Goal: Navigation & Orientation: Find specific page/section

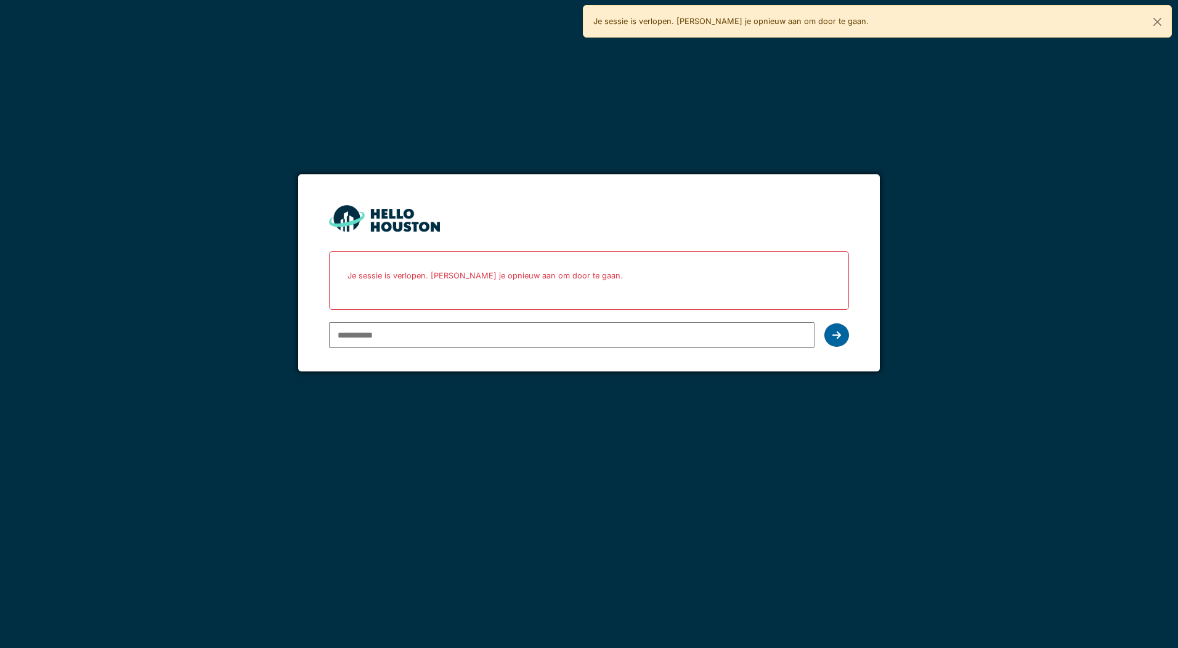
type input "**********"
click at [839, 331] on icon at bounding box center [836, 335] width 9 height 10
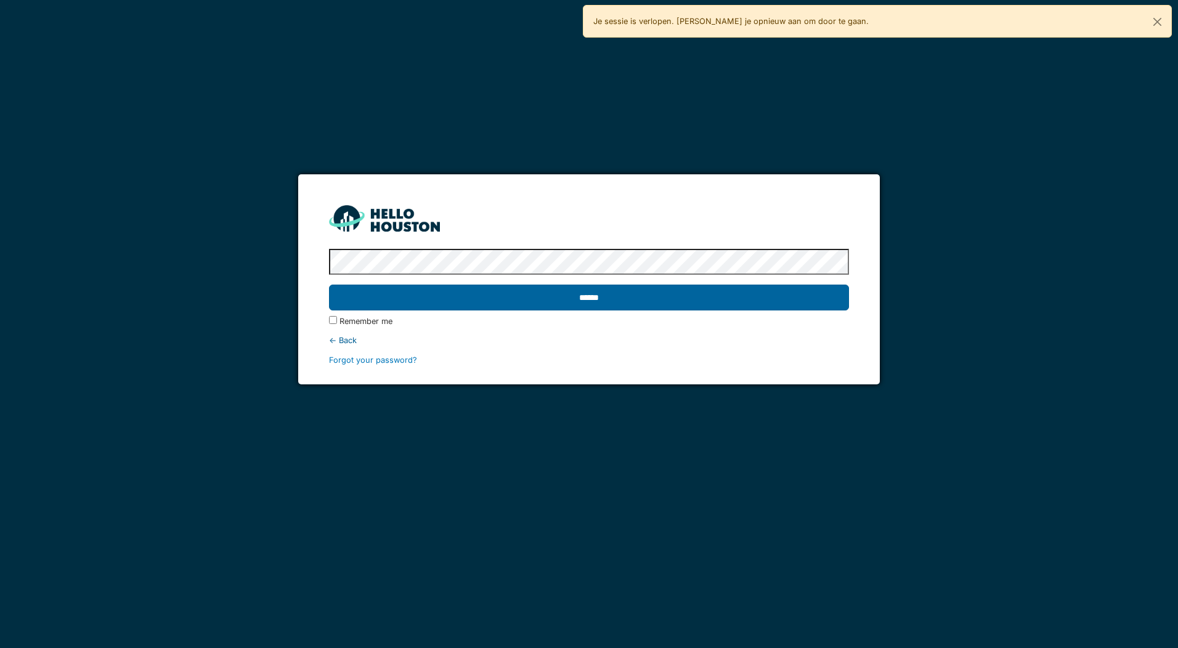
click at [608, 301] on input "******" at bounding box center [588, 298] width 519 height 26
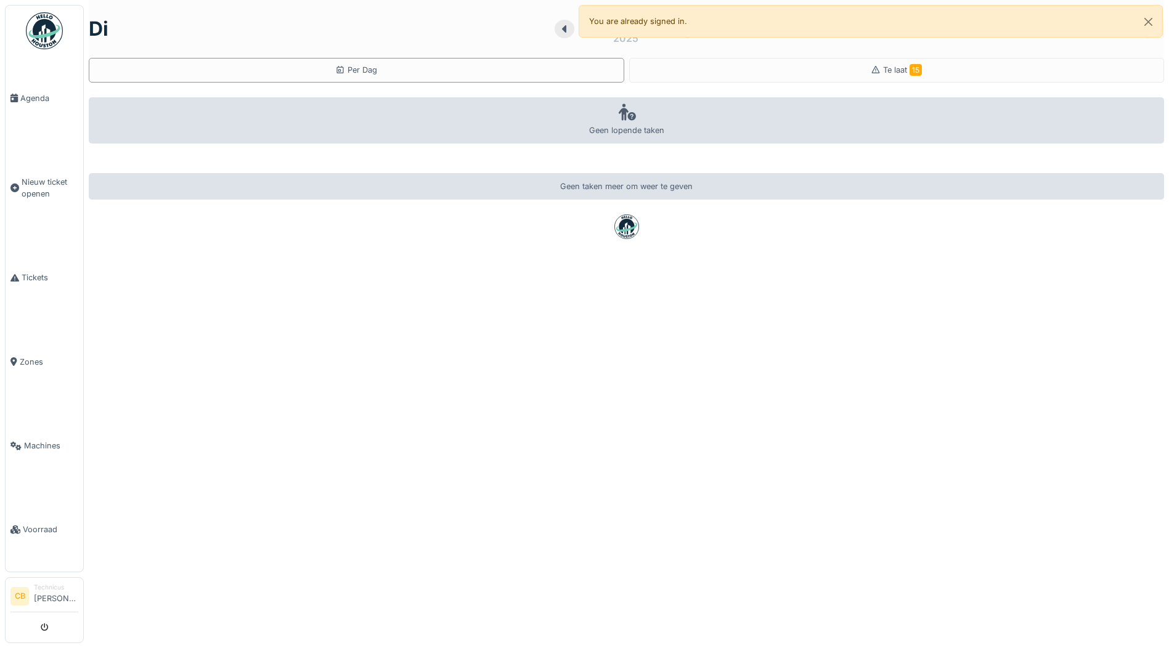
click at [42, 31] on img at bounding box center [44, 30] width 37 height 37
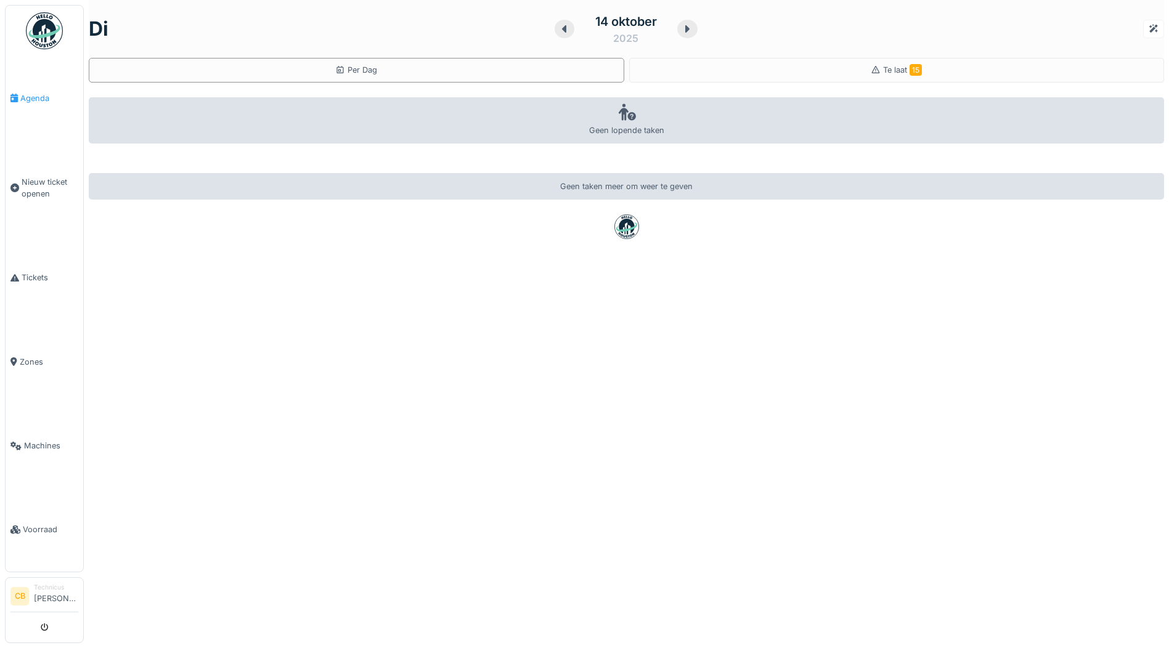
click at [45, 97] on span "Agenda" at bounding box center [49, 98] width 58 height 12
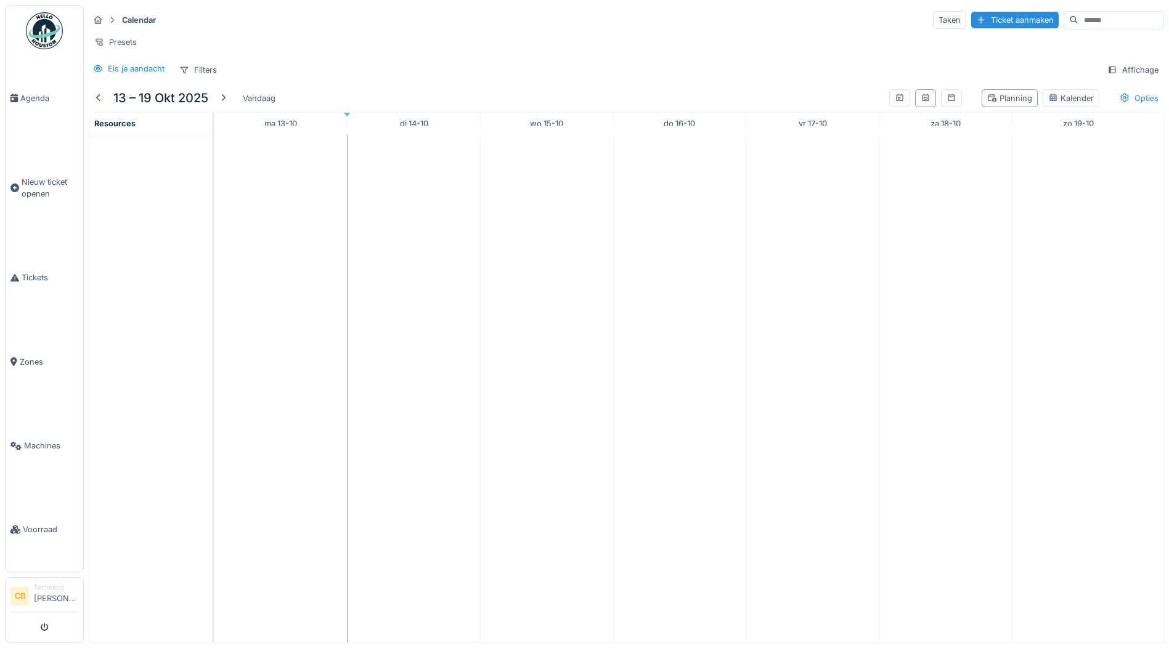
click at [278, 243] on td at bounding box center [280, 389] width 133 height 508
click at [283, 132] on link "ma 13-10" at bounding box center [280, 123] width 39 height 17
click at [39, 94] on span "Agenda" at bounding box center [49, 98] width 58 height 12
click at [1048, 101] on div "Kalender" at bounding box center [1071, 98] width 46 height 12
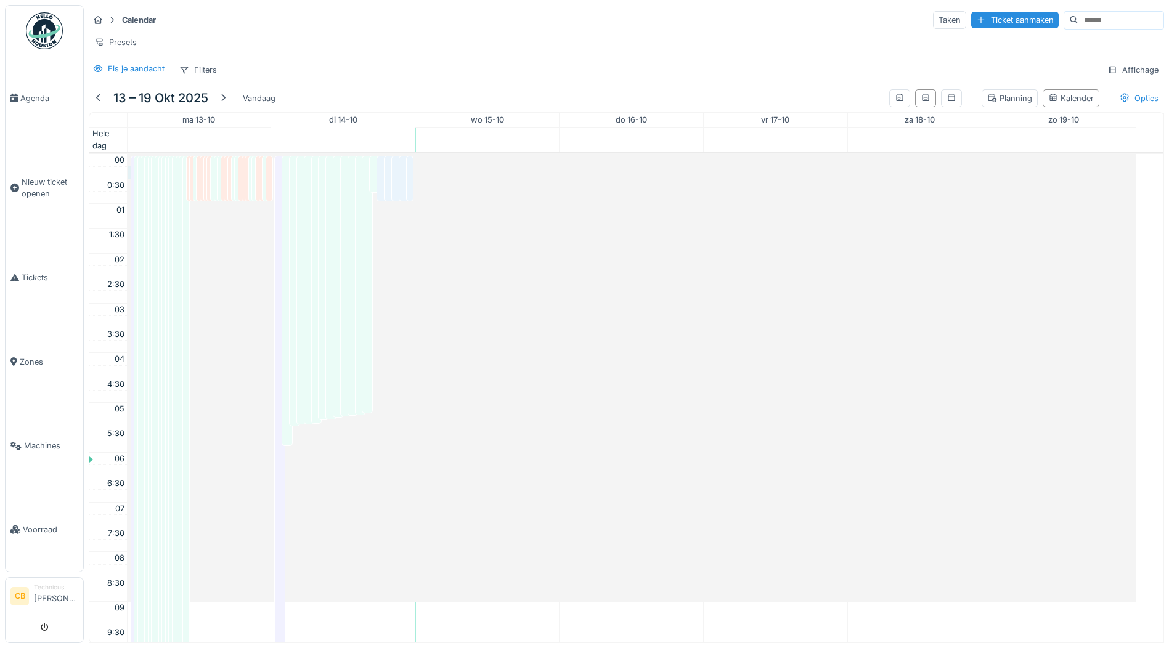
click at [203, 188] on div "Damaged analysis sampler M2 Toegewezen Adrian Kostera" at bounding box center [204, 178] width 7 height 49
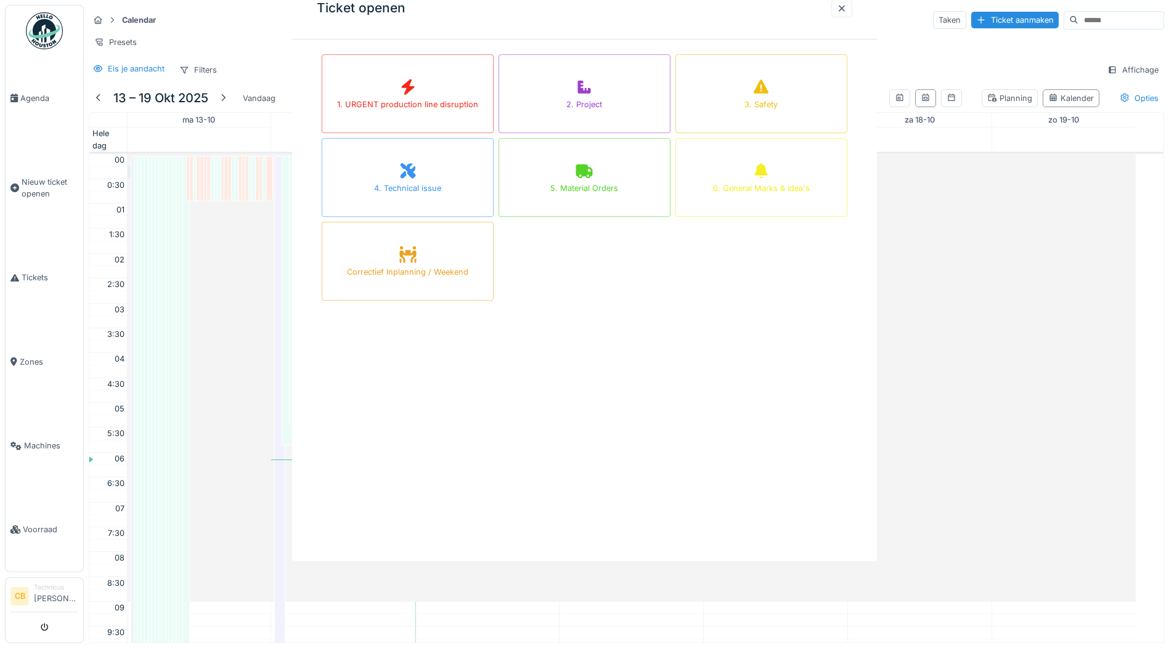
scroll to position [299, 0]
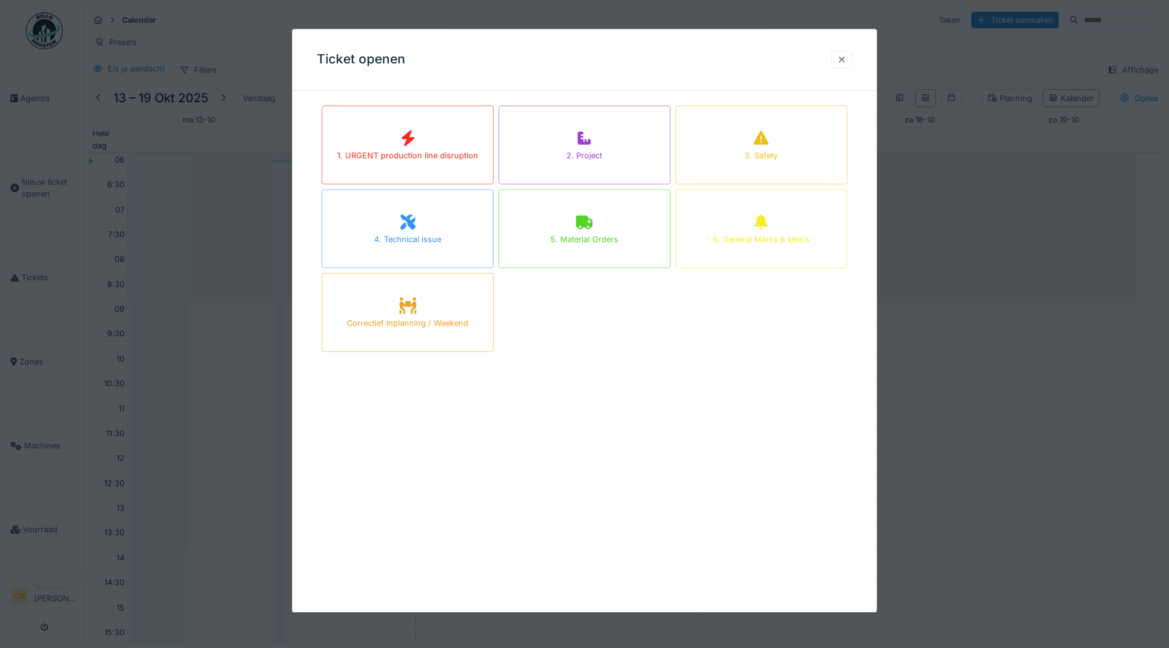
click at [842, 60] on div at bounding box center [842, 60] width 10 height 12
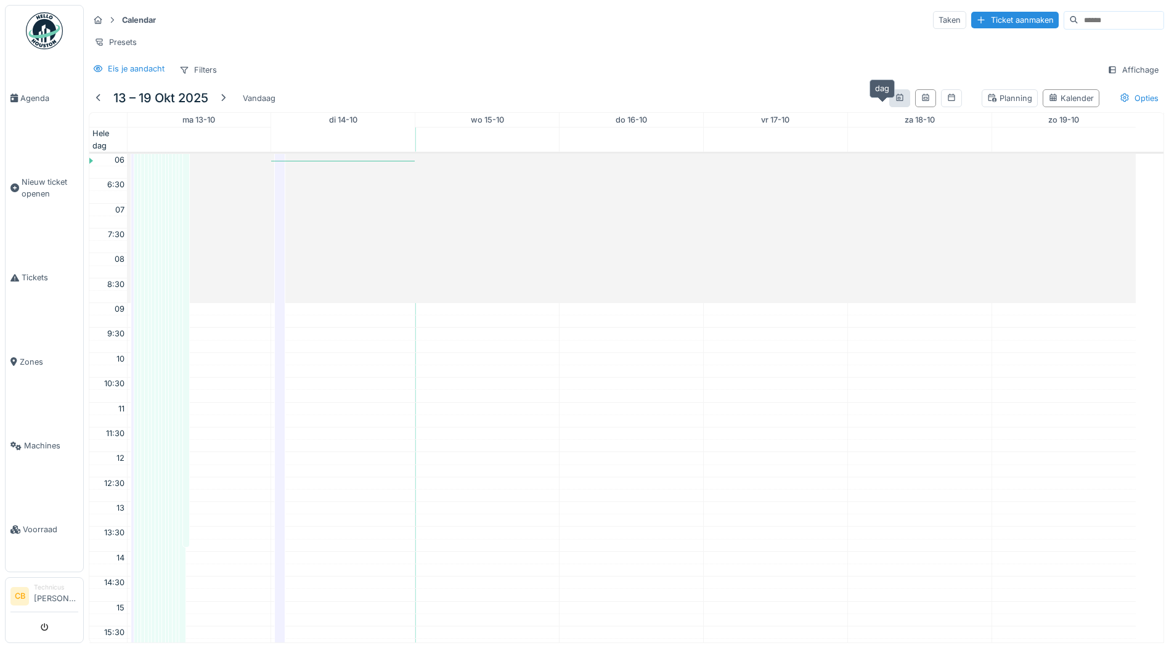
click at [895, 104] on div at bounding box center [900, 98] width 10 height 12
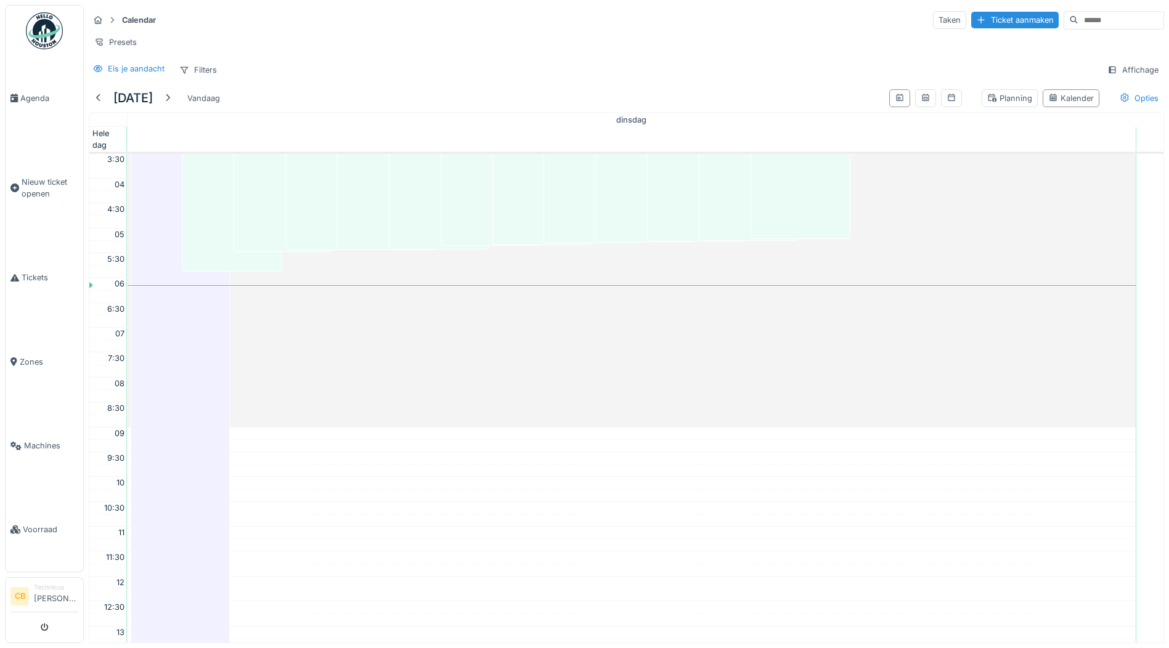
scroll to position [0, 0]
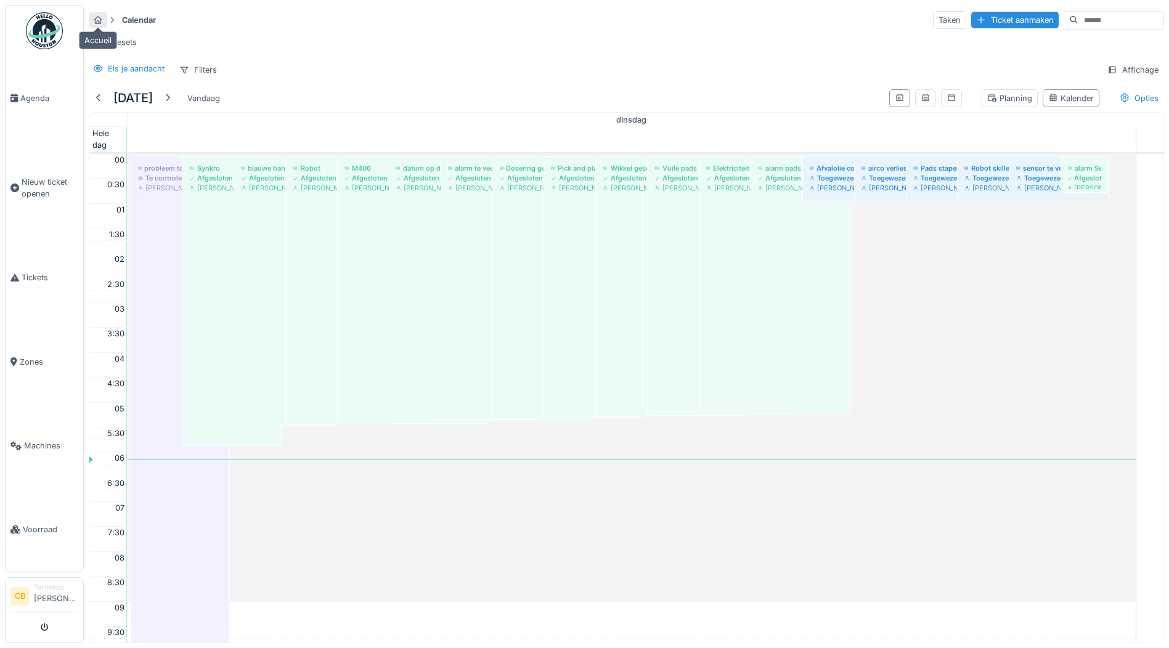
click at [96, 19] on icon at bounding box center [98, 20] width 8 height 8
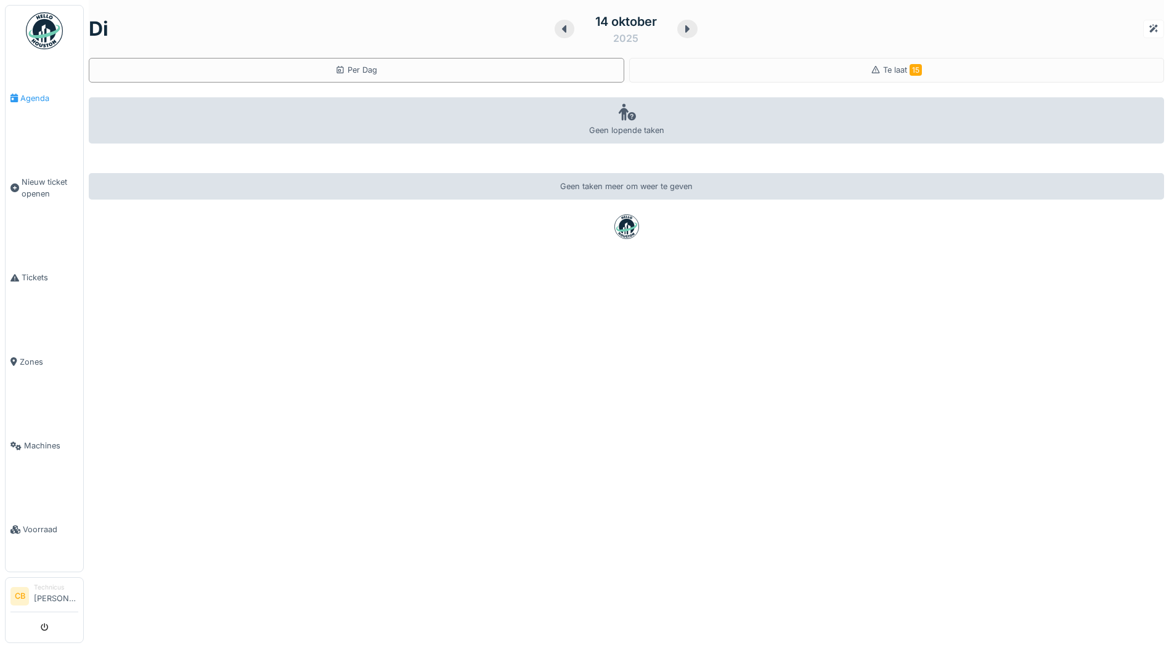
click at [40, 96] on span "Agenda" at bounding box center [49, 98] width 58 height 12
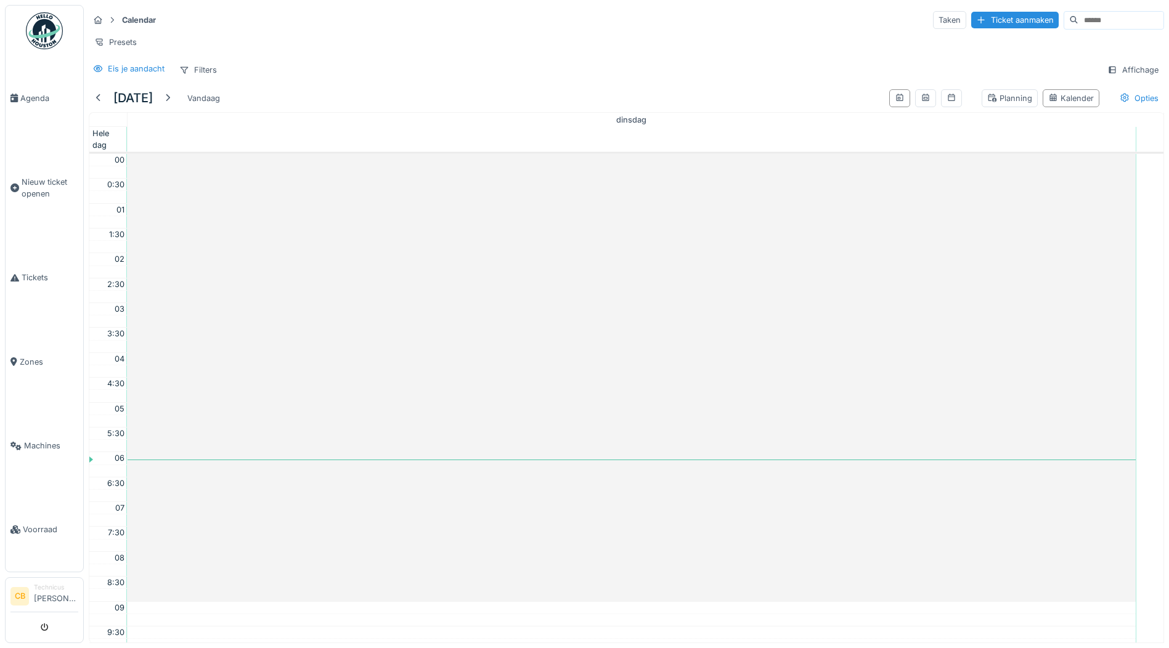
scroll to position [299, 0]
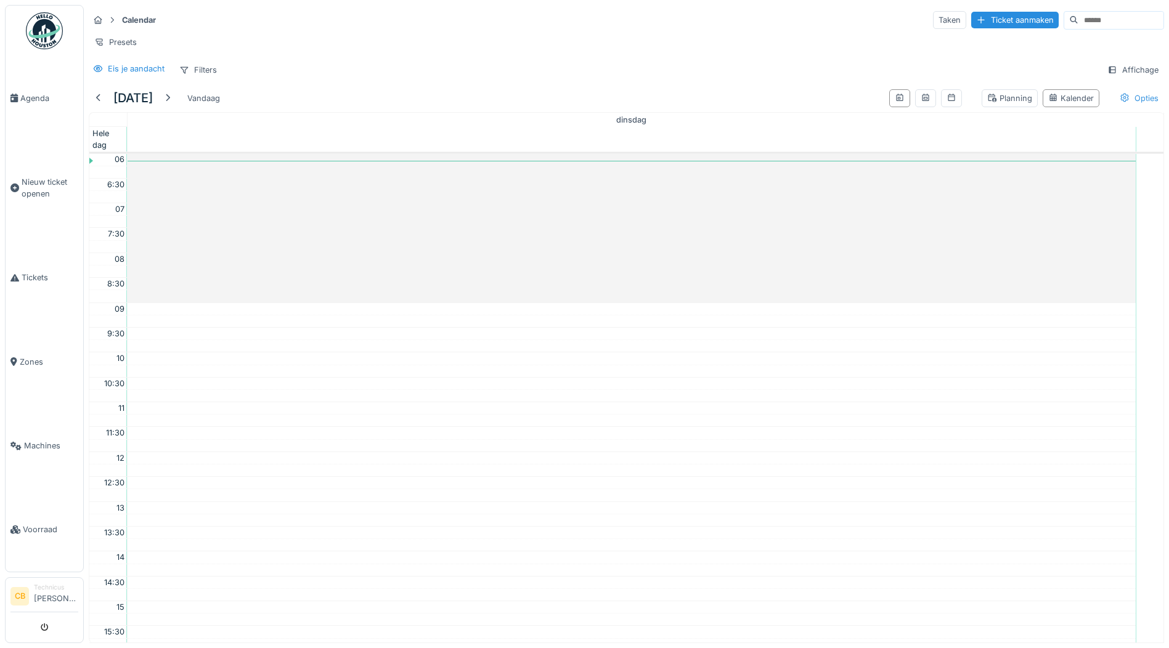
click at [1121, 107] on div "Opties" at bounding box center [1139, 98] width 50 height 18
click at [101, 104] on div at bounding box center [99, 98] width 10 height 12
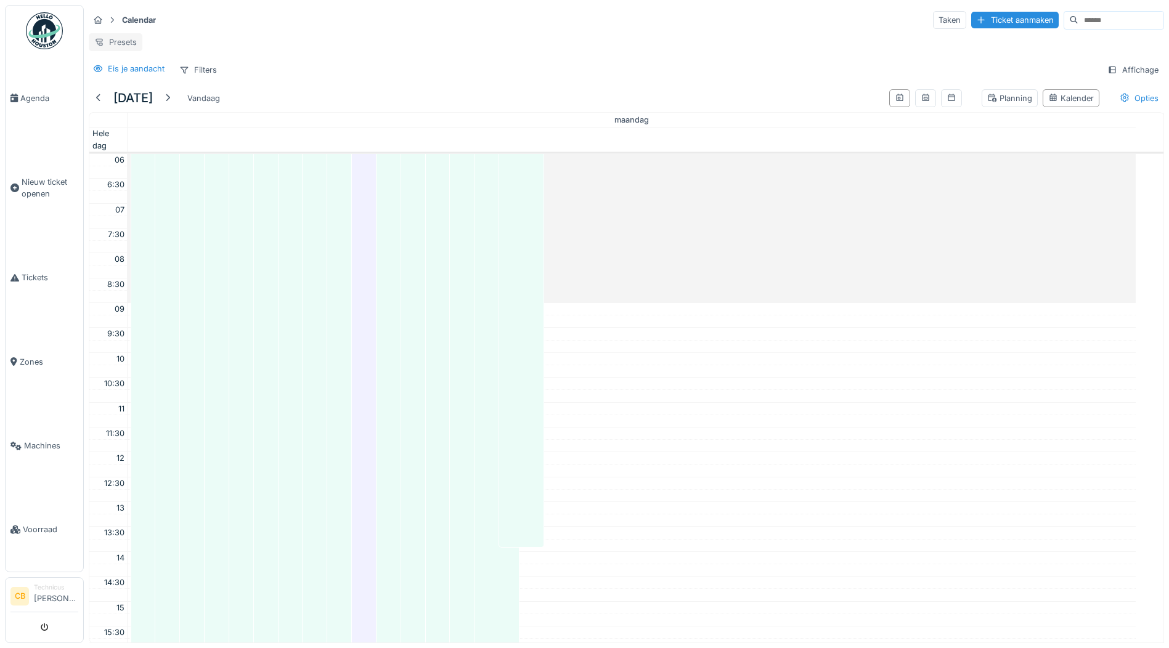
click at [119, 41] on div "Presets" at bounding box center [116, 42] width 54 height 18
click at [132, 75] on div "Eis je aandacht" at bounding box center [136, 69] width 57 height 12
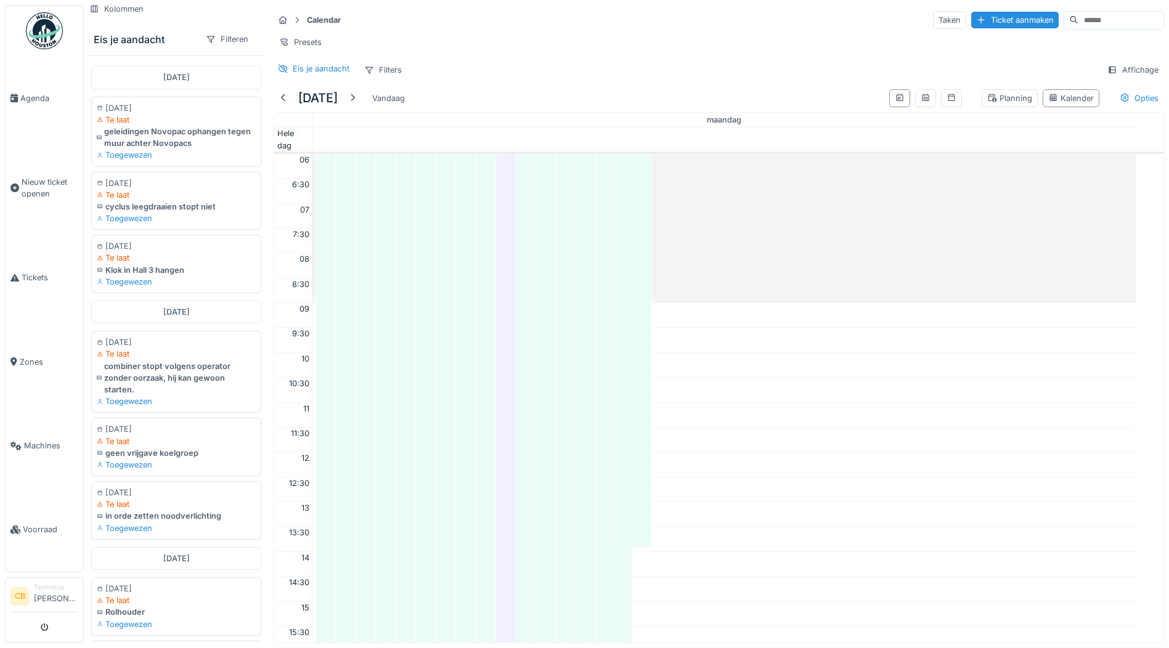
click at [35, 32] on img at bounding box center [44, 30] width 37 height 37
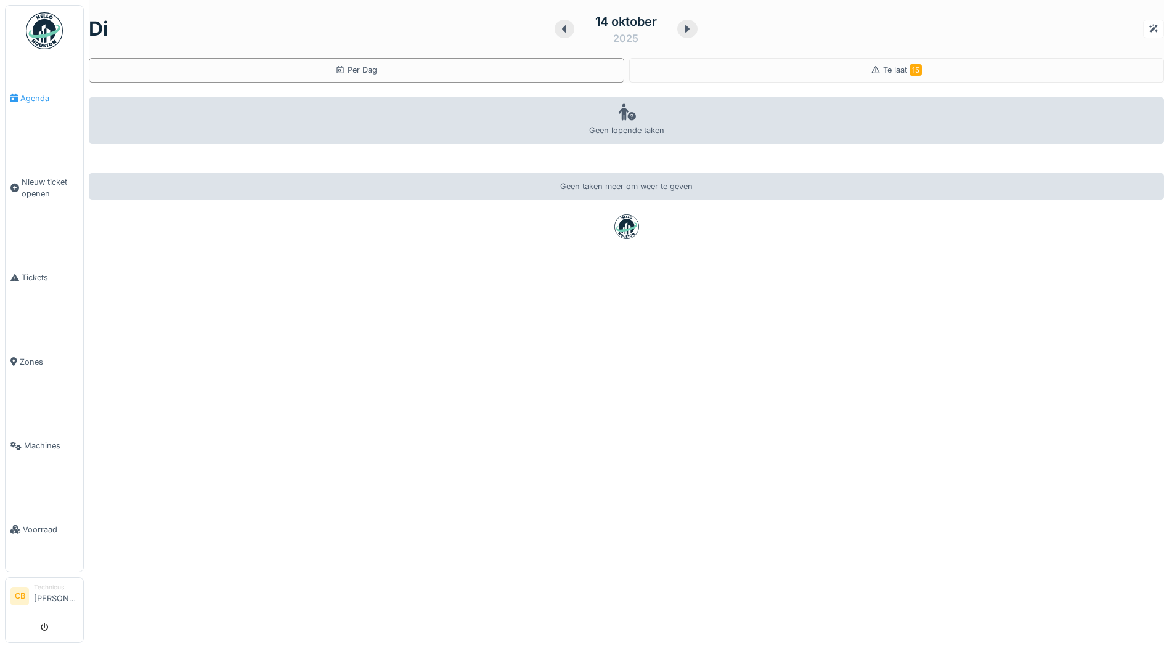
click at [38, 99] on span "Agenda" at bounding box center [49, 98] width 58 height 12
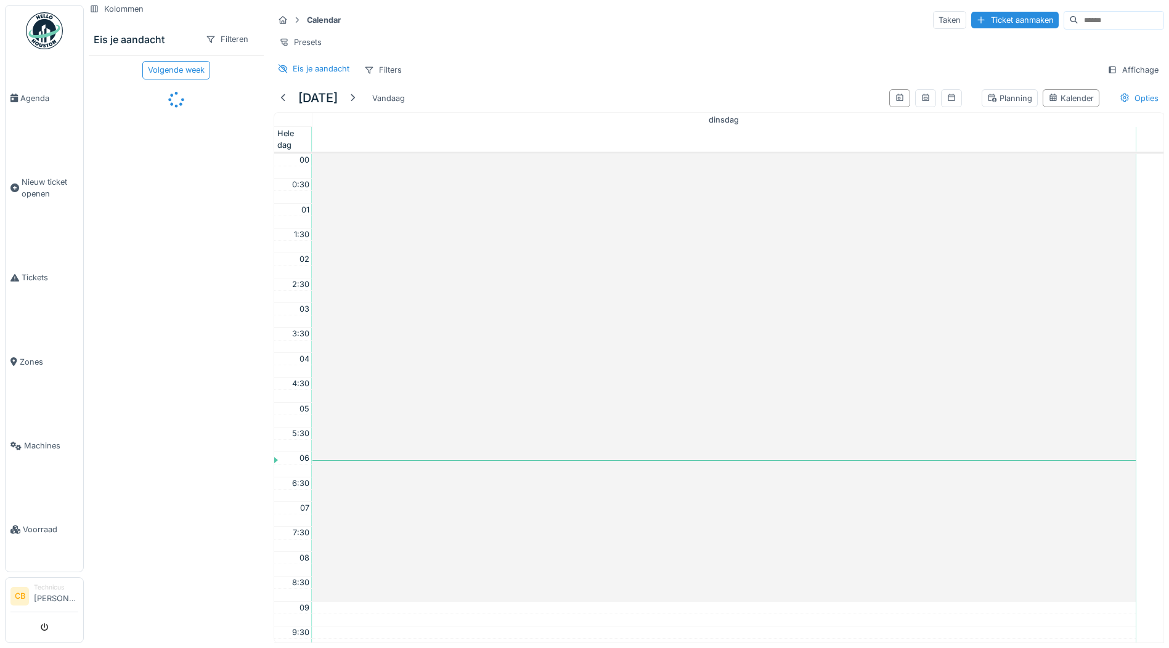
scroll to position [299, 0]
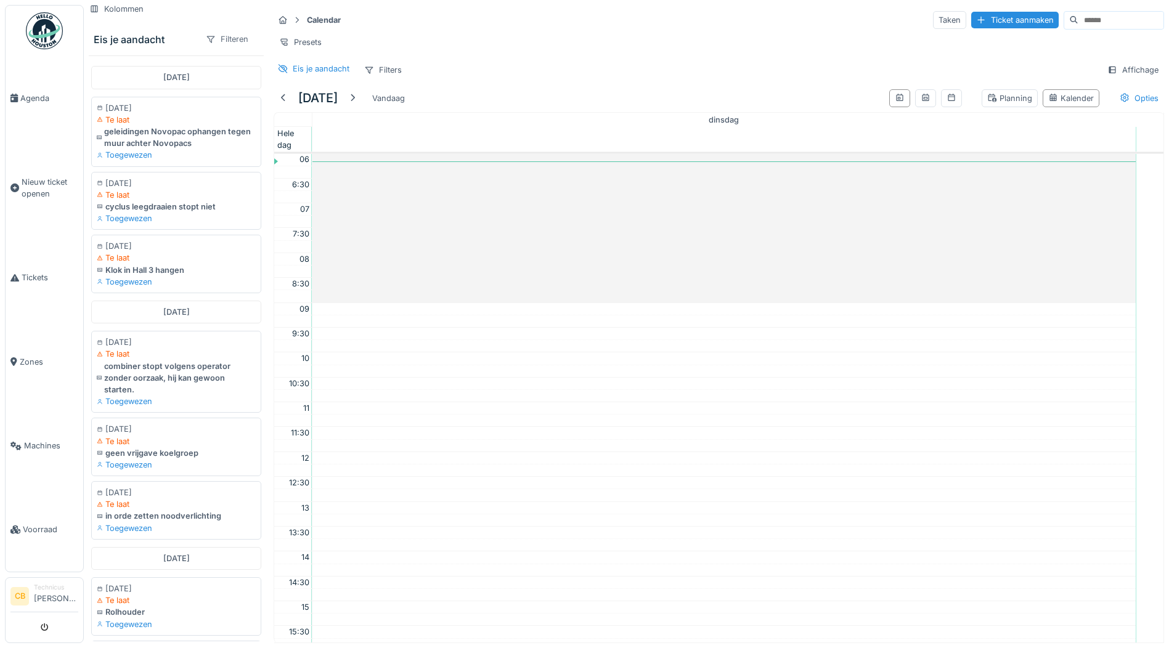
click at [232, 35] on div "Filteren" at bounding box center [227, 39] width 54 height 18
click at [198, 11] on div "Kolommen Eis je aandacht Filteren [DATE] [DATE] Te laat geleidingen Novopac oph…" at bounding box center [176, 320] width 185 height 641
click at [124, 9] on div "Kolommen" at bounding box center [116, 9] width 65 height 18
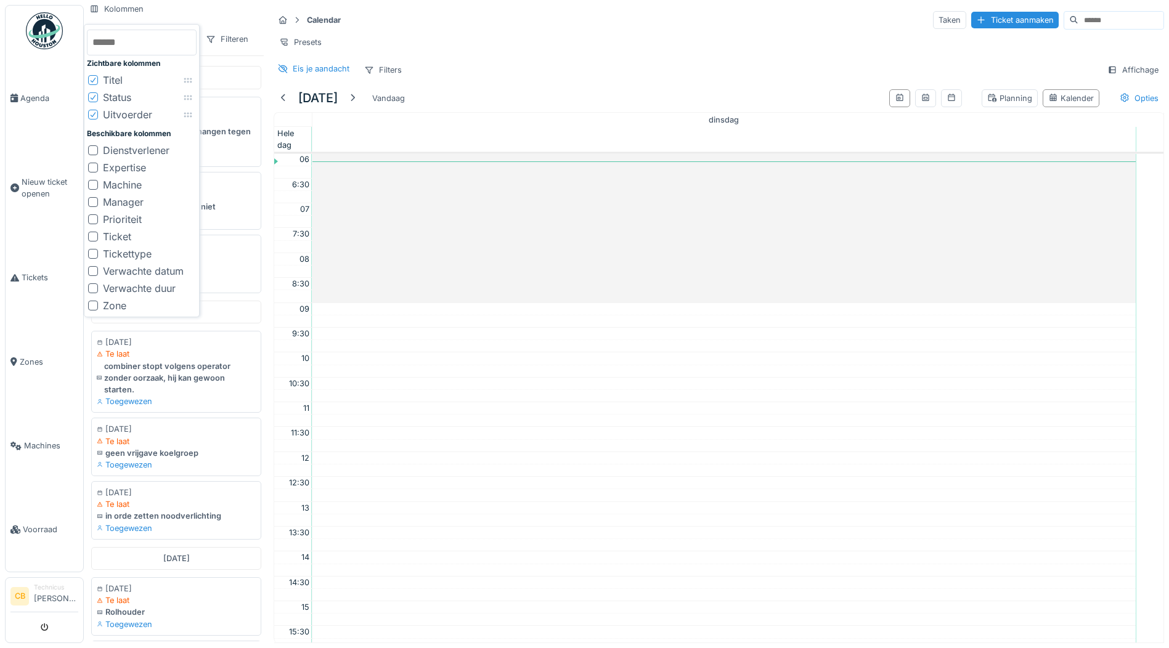
click at [539, 21] on div "Calendar Taken Ticket aanmaken" at bounding box center [719, 20] width 890 height 20
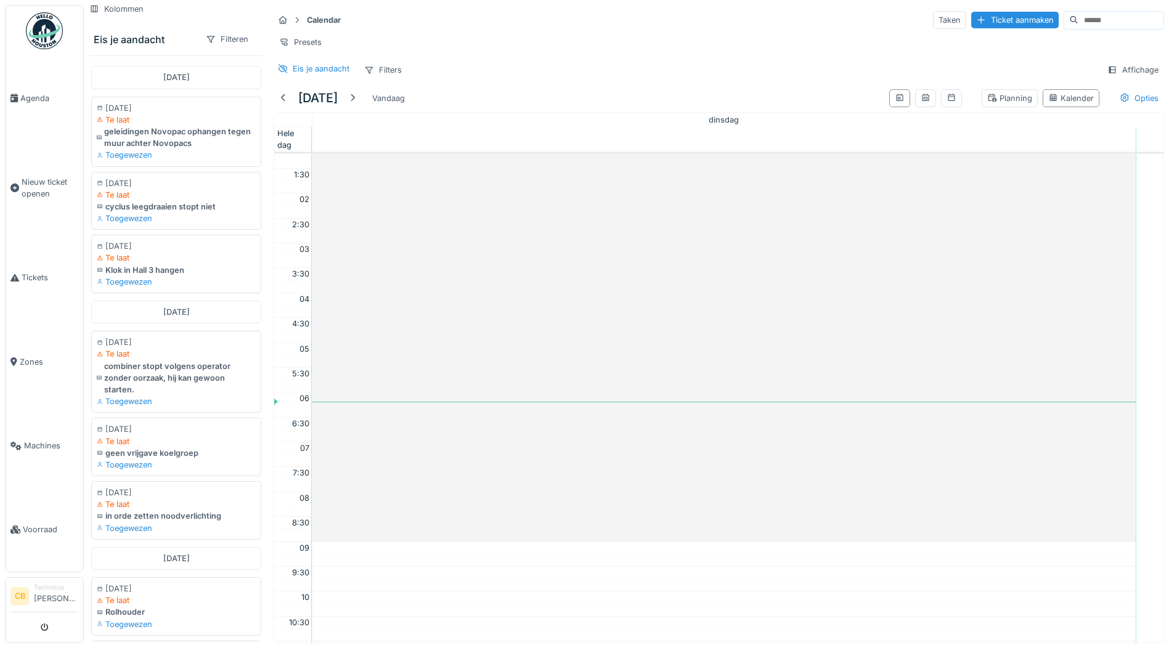
scroll to position [52, 0]
click at [282, 73] on icon at bounding box center [283, 69] width 10 height 8
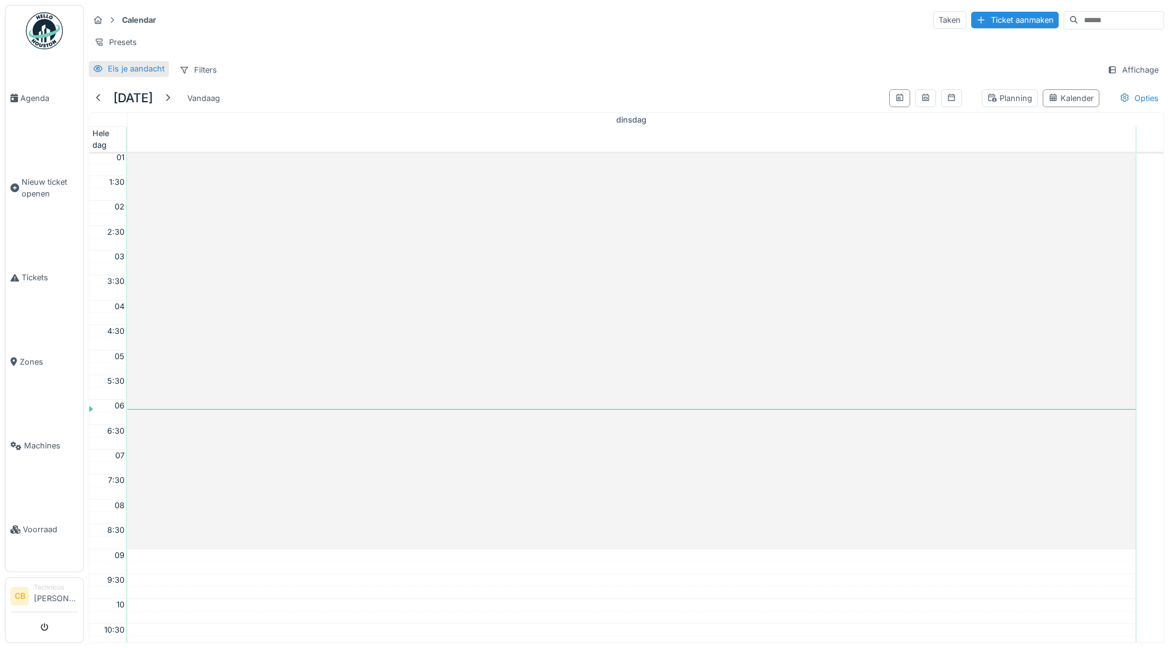
scroll to position [299, 0]
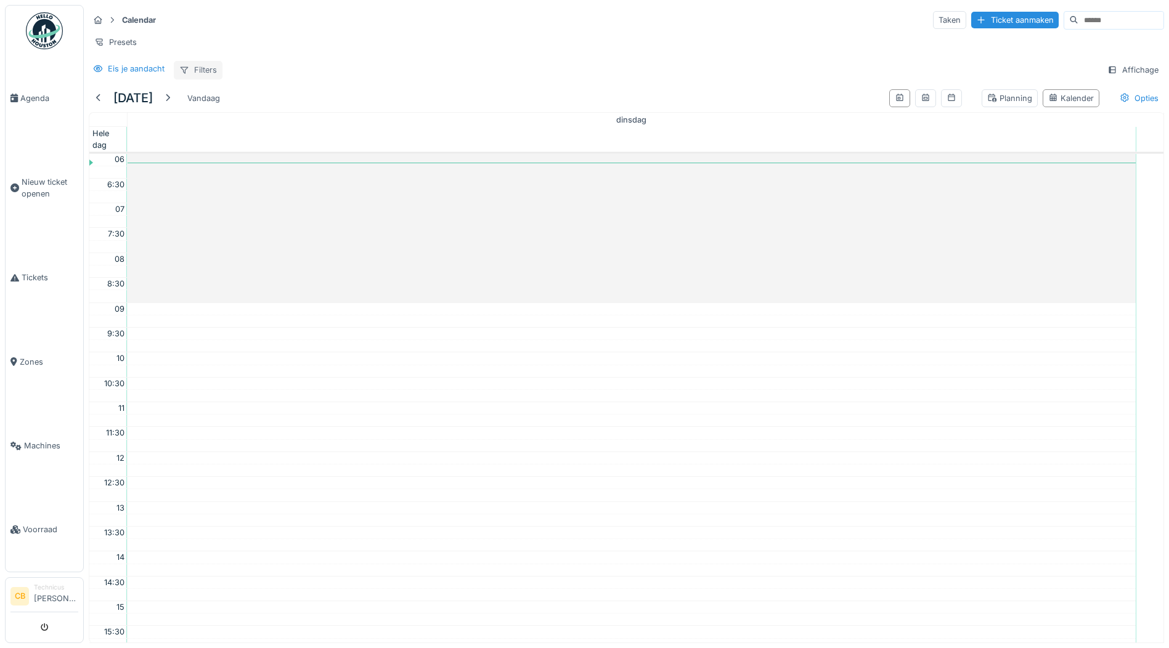
click at [202, 77] on div "Filters" at bounding box center [198, 70] width 49 height 18
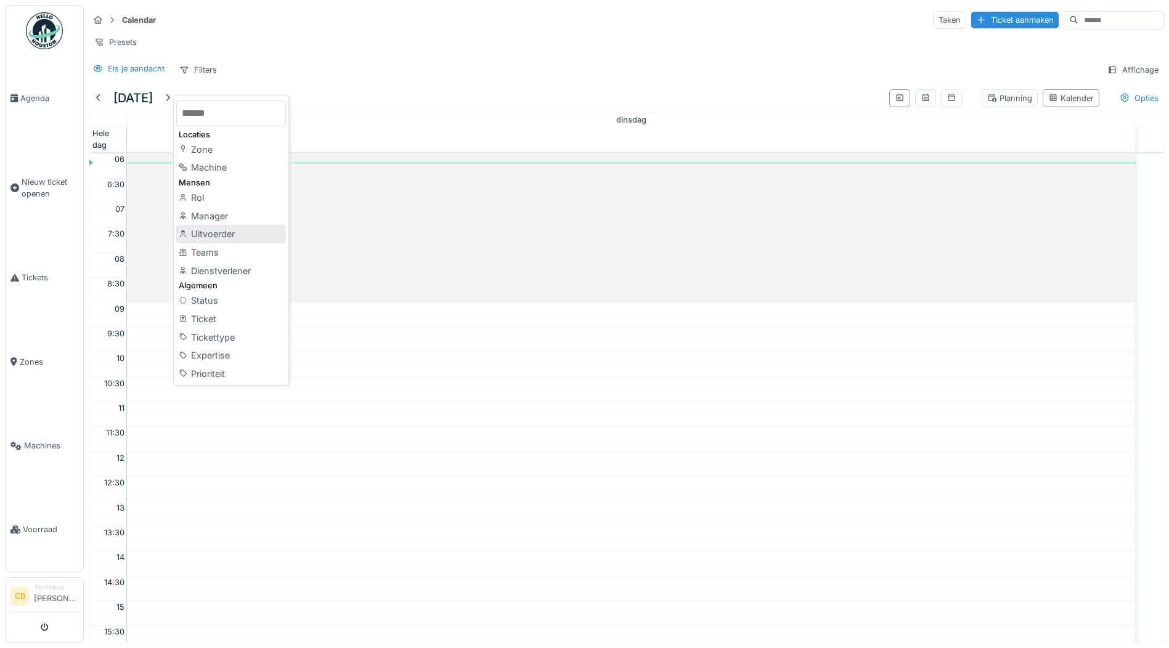
click at [206, 231] on div "Uitvoerder" at bounding box center [231, 234] width 110 height 18
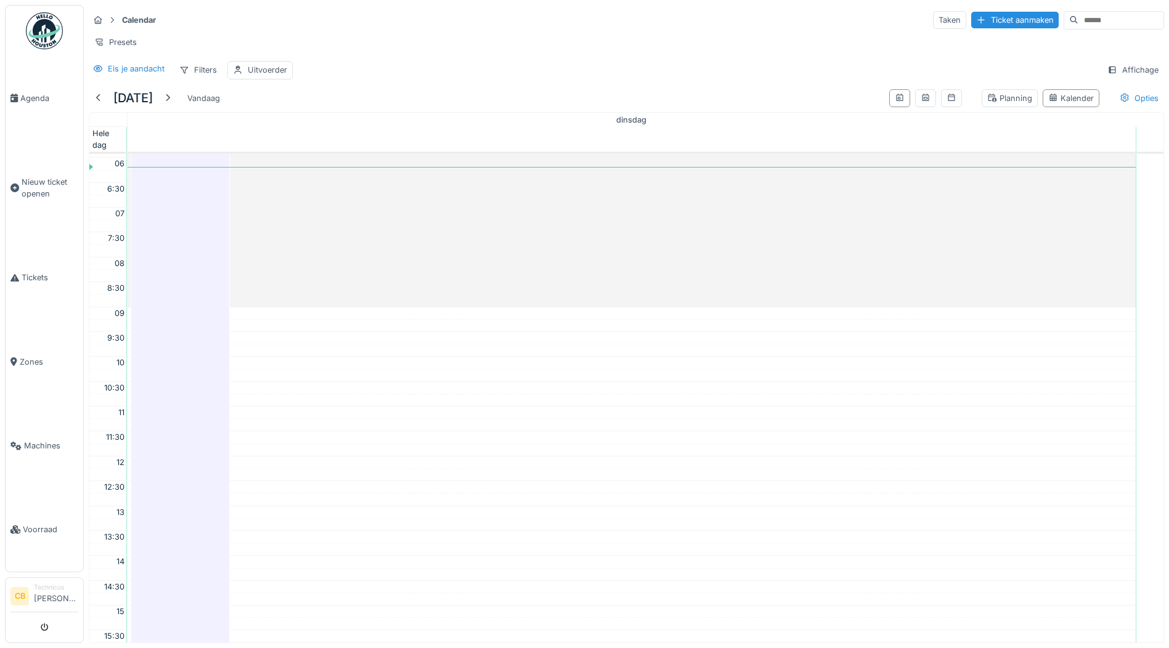
scroll to position [292, 0]
click at [99, 104] on div at bounding box center [99, 98] width 10 height 12
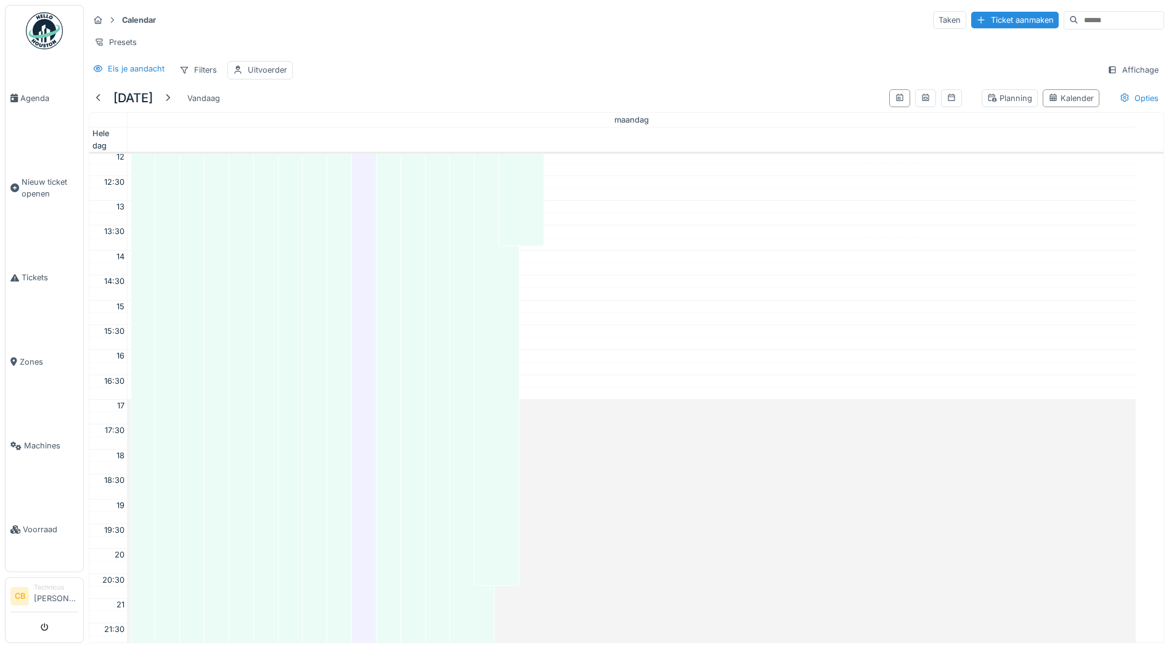
scroll to position [723, 0]
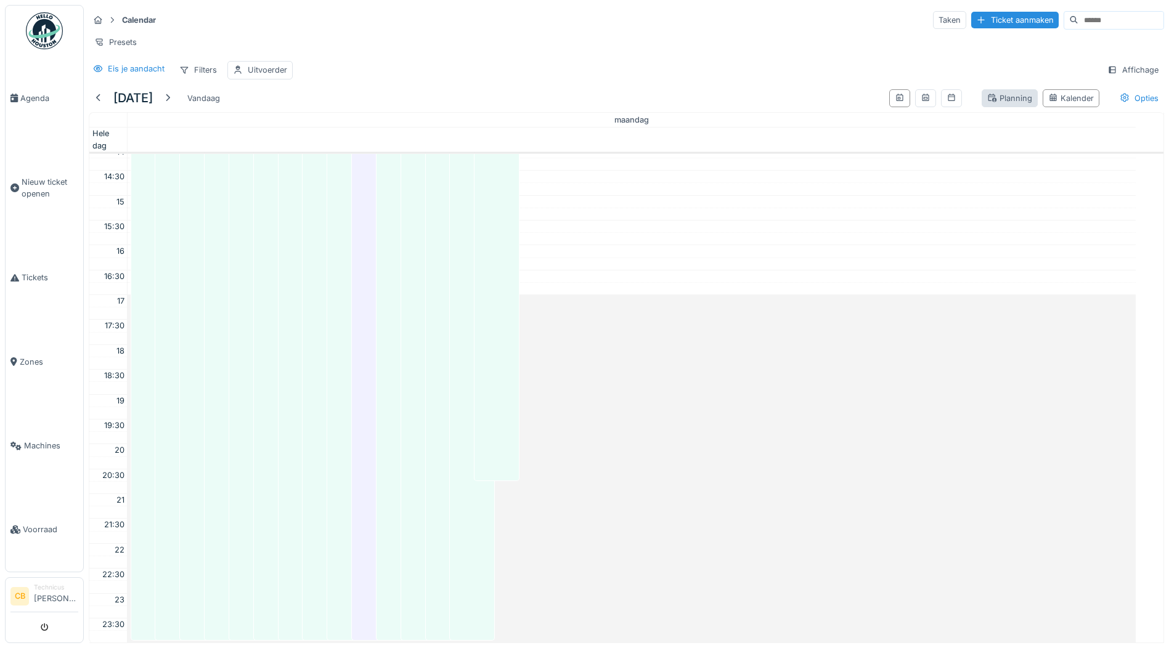
click at [987, 104] on div "Planning" at bounding box center [1009, 98] width 45 height 12
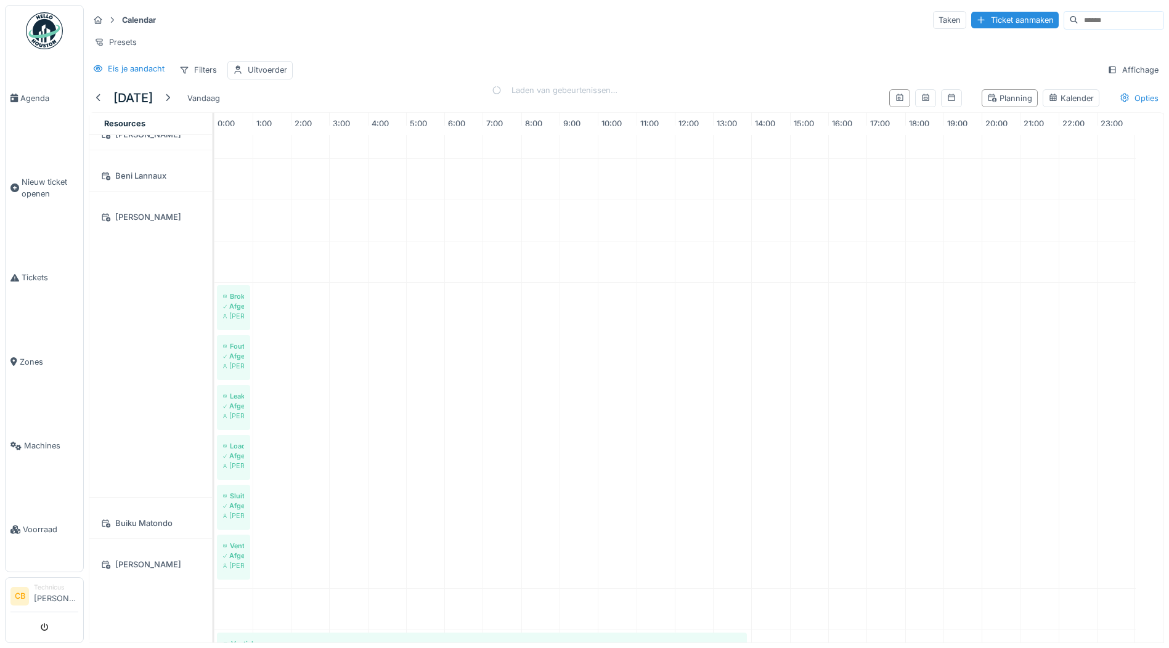
scroll to position [370, 0]
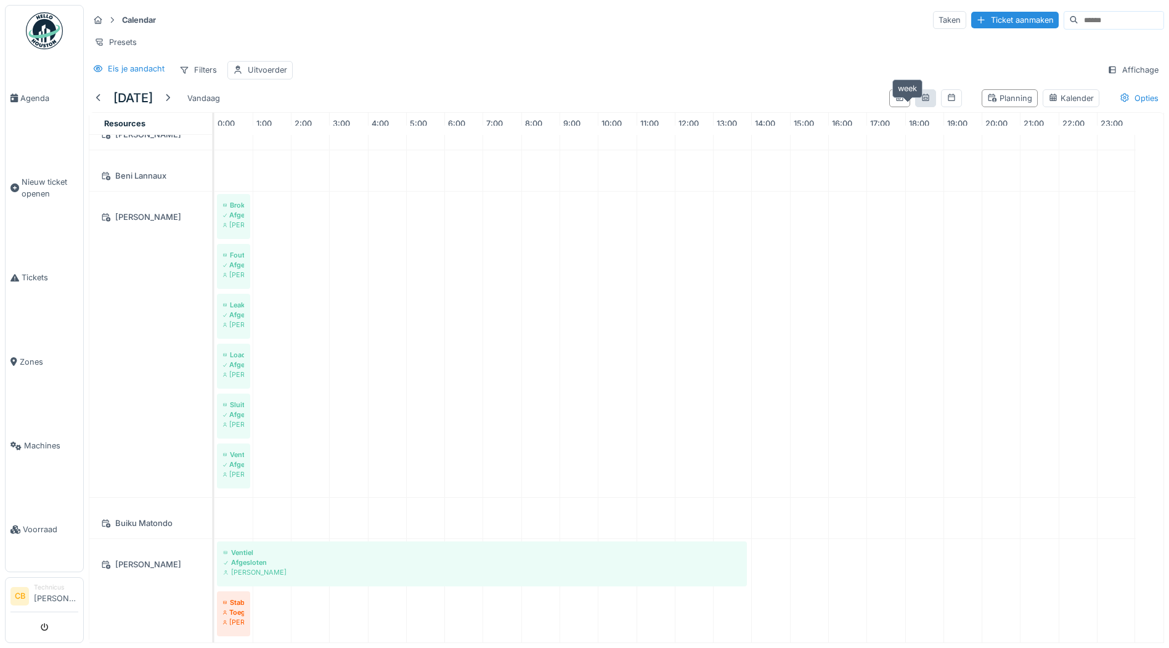
click at [921, 102] on icon at bounding box center [926, 98] width 10 height 8
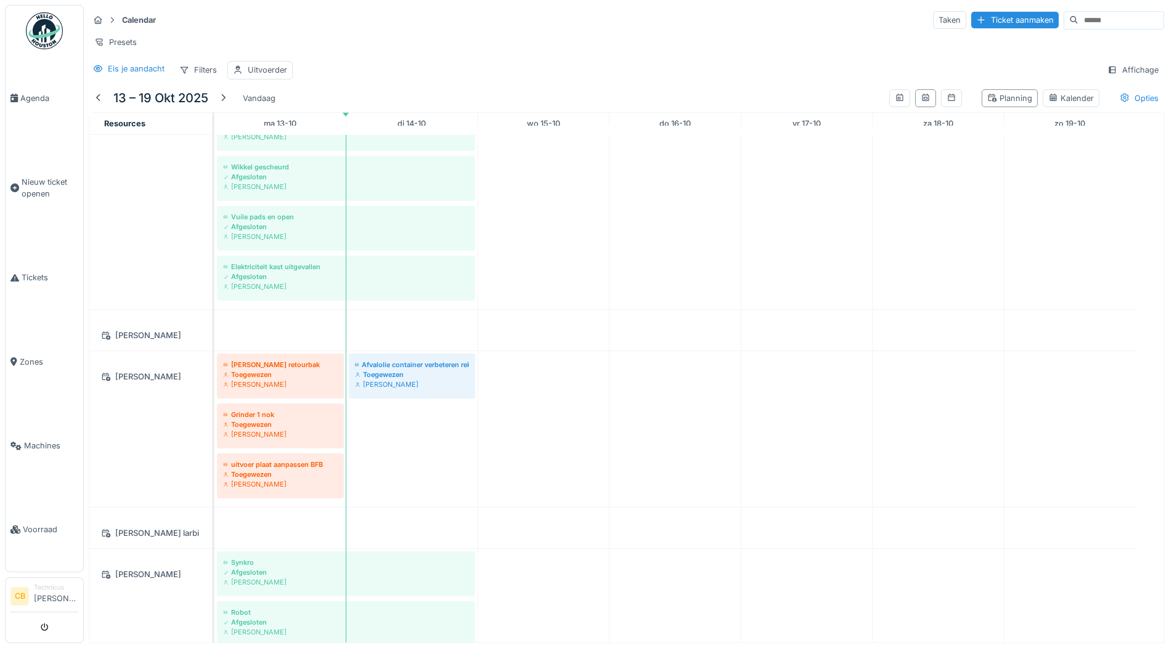
scroll to position [615, 0]
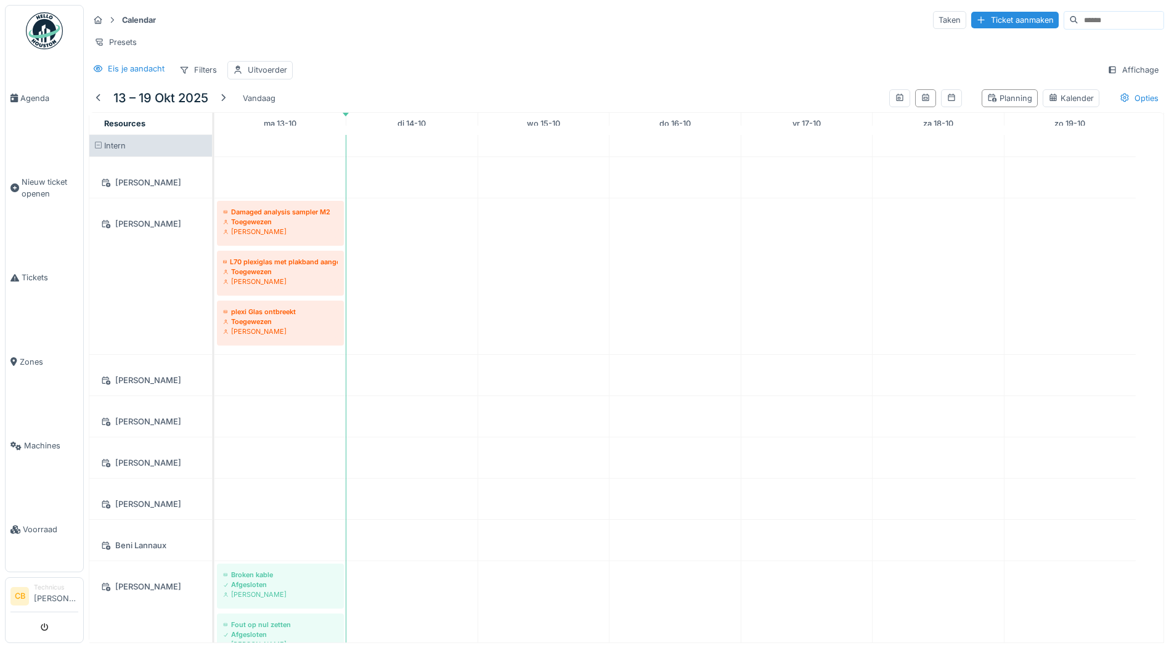
click at [46, 28] on img at bounding box center [44, 30] width 37 height 37
